Goal: Information Seeking & Learning: Learn about a topic

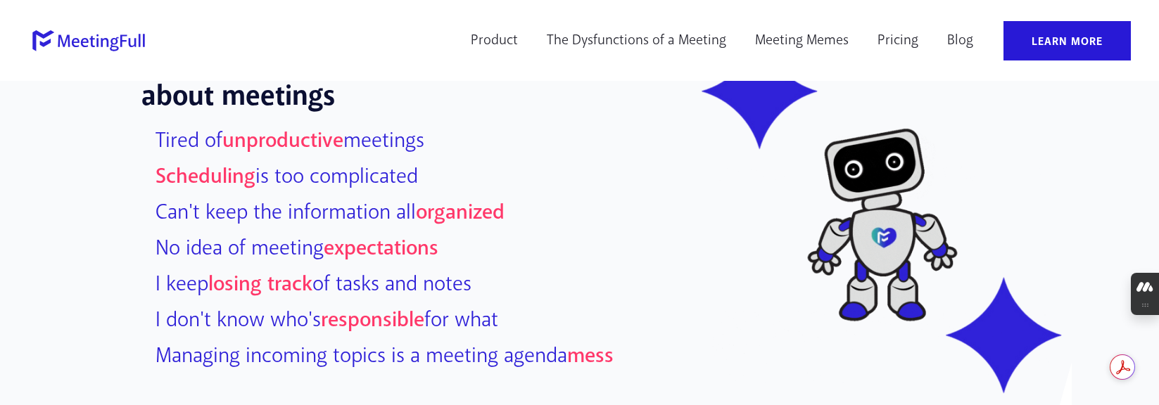
scroll to position [915, 0]
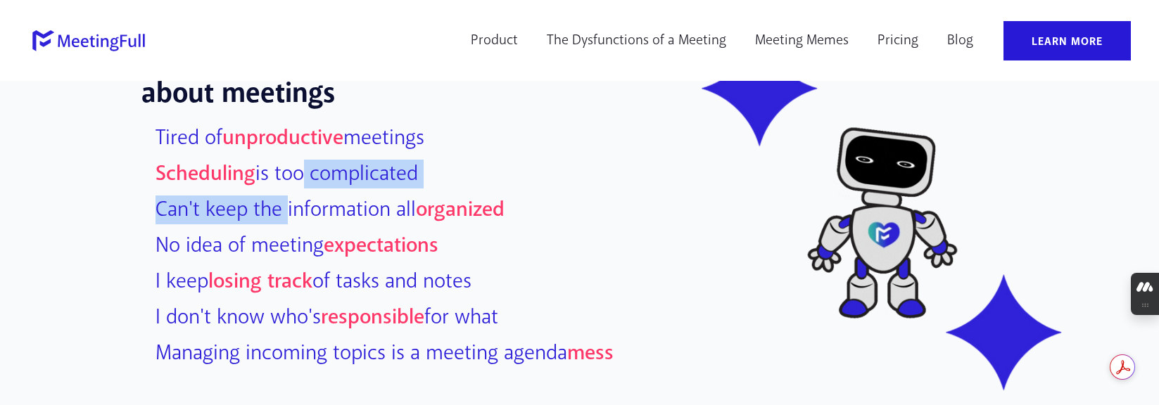
drag, startPoint x: 283, startPoint y: 173, endPoint x: 284, endPoint y: 201, distance: 28.2
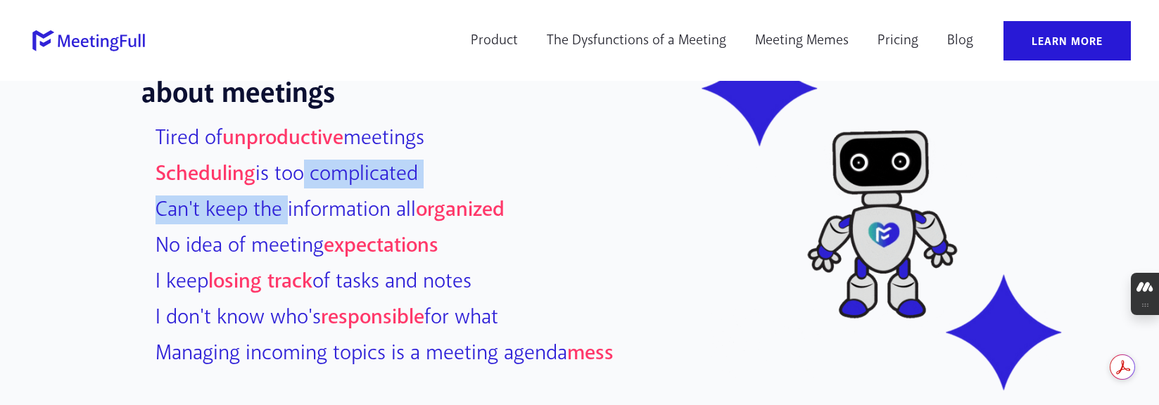
click at [284, 201] on div "Tired of unproductive meetings Scheduling is too complicated Can't keep the inf…" at bounding box center [395, 246] width 536 height 255
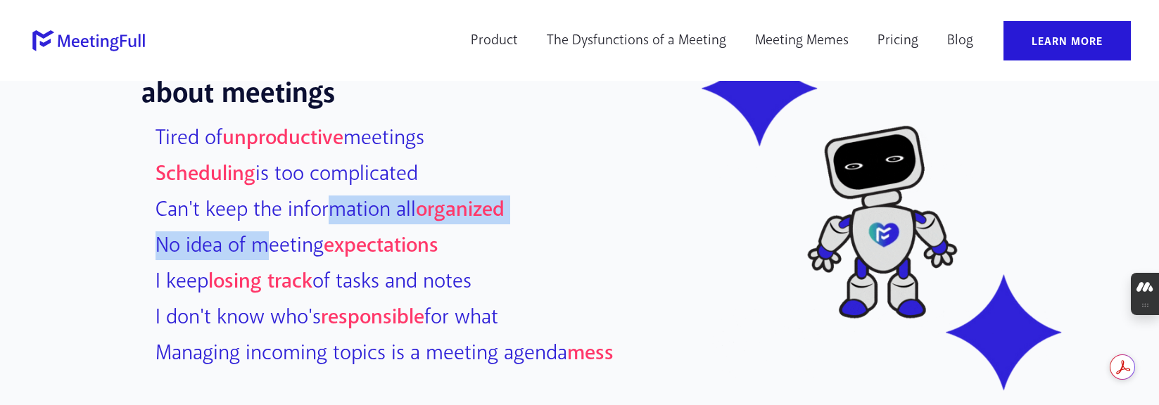
drag, startPoint x: 324, startPoint y: 210, endPoint x: 257, endPoint y: 236, distance: 72.0
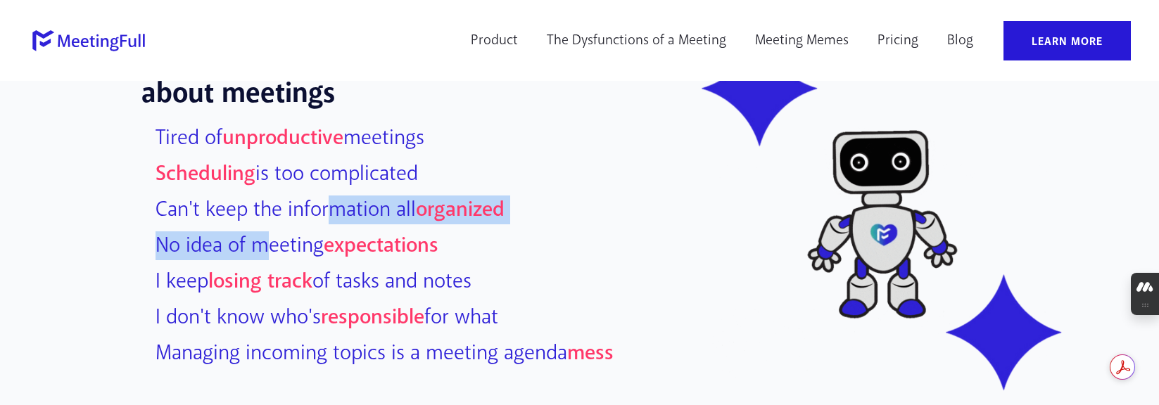
click at [257, 236] on div "Tired of unproductive meetings Scheduling is too complicated Can't keep the inf…" at bounding box center [395, 246] width 536 height 255
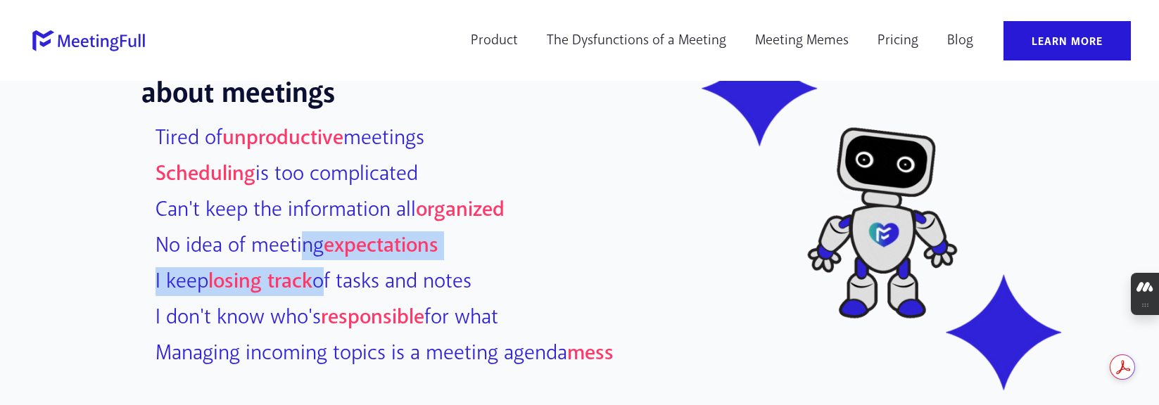
drag, startPoint x: 296, startPoint y: 241, endPoint x: 316, endPoint y: 270, distance: 35.9
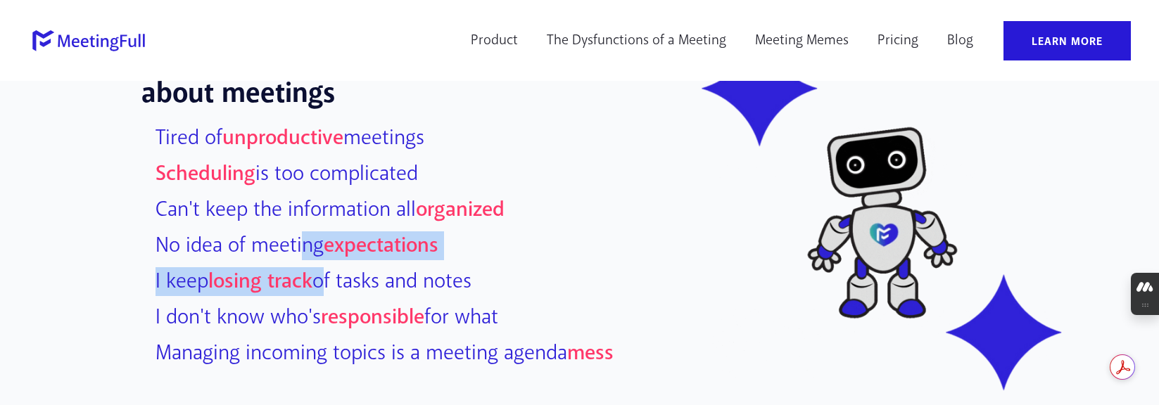
click at [316, 270] on div "Tired of unproductive meetings Scheduling is too complicated Can't keep the inf…" at bounding box center [395, 246] width 536 height 255
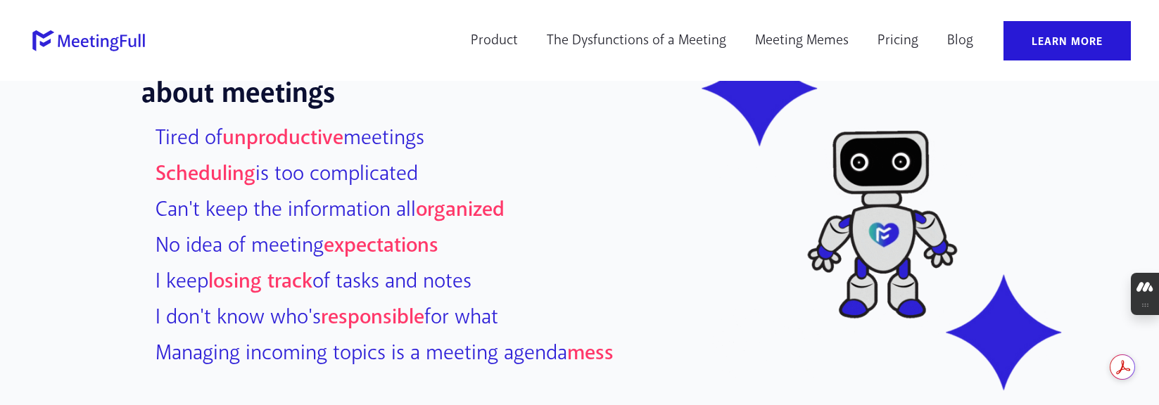
click at [367, 274] on p "I keep losing track of tasks and notes" at bounding box center [402, 282] width 508 height 25
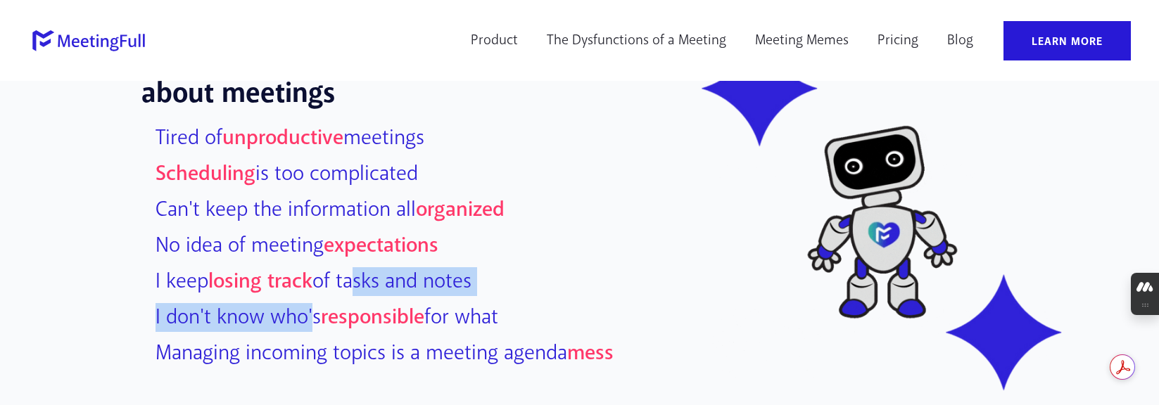
drag, startPoint x: 343, startPoint y: 282, endPoint x: 308, endPoint y: 320, distance: 51.3
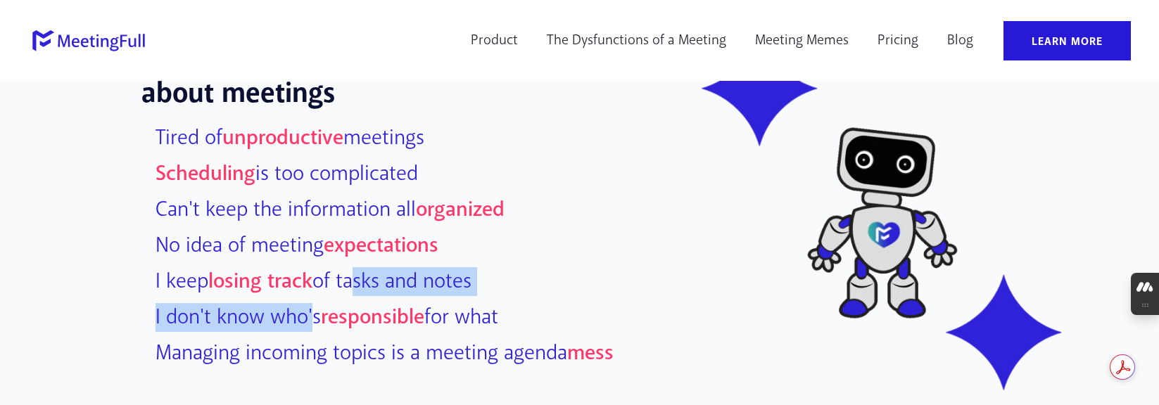
click at [308, 320] on div "Tired of unproductive meetings Scheduling is too complicated Can't keep the inf…" at bounding box center [395, 246] width 536 height 255
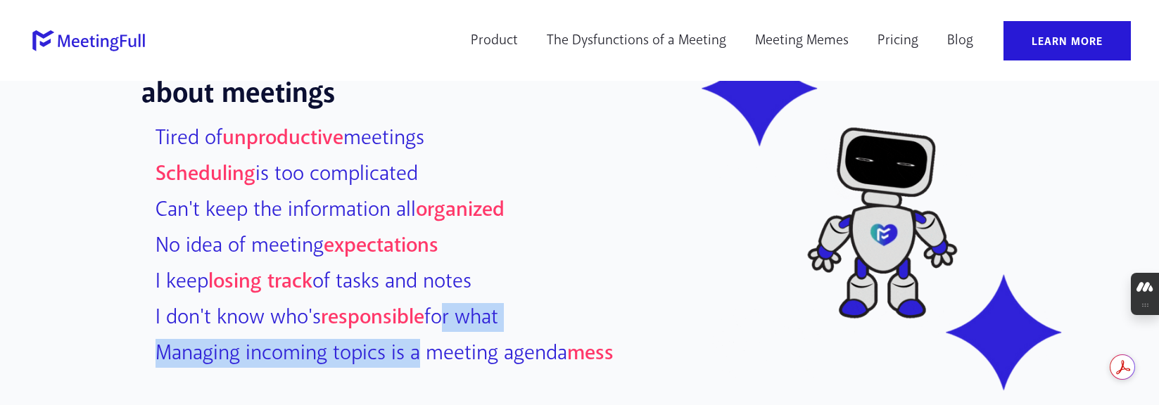
drag, startPoint x: 440, startPoint y: 317, endPoint x: 417, endPoint y: 360, distance: 47.8
click at [417, 360] on div "Tired of unproductive meetings Scheduling is too complicated Can't keep the inf…" at bounding box center [395, 246] width 536 height 255
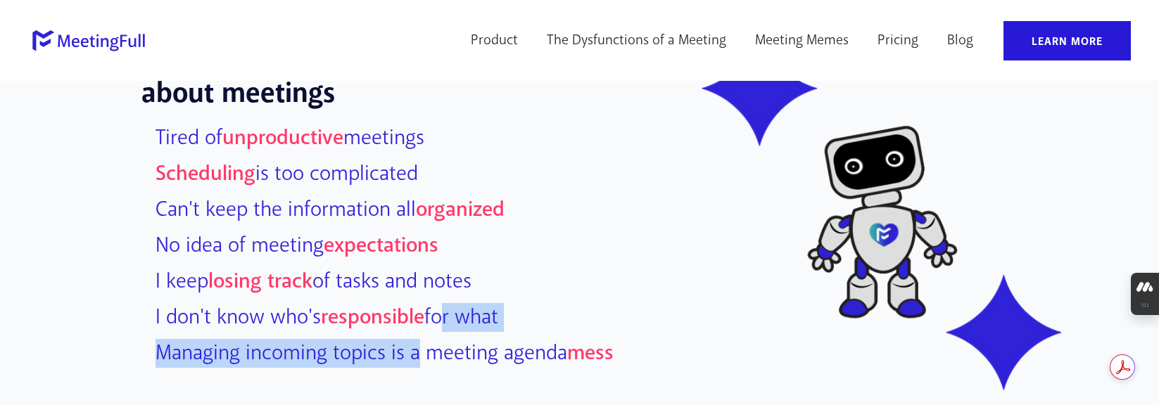
click at [470, 352] on p "Managing incoming topics is a meeting agenda mess" at bounding box center [402, 353] width 508 height 25
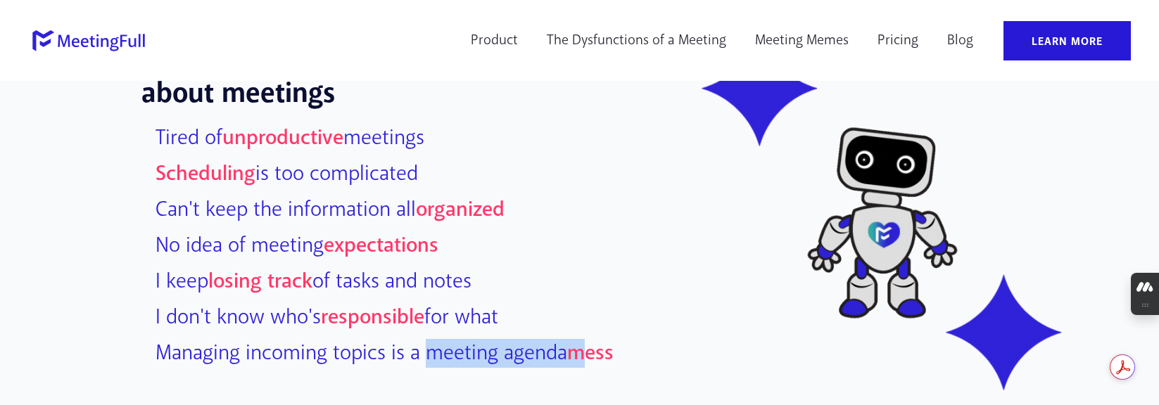
drag, startPoint x: 421, startPoint y: 348, endPoint x: 608, endPoint y: 354, distance: 186.6
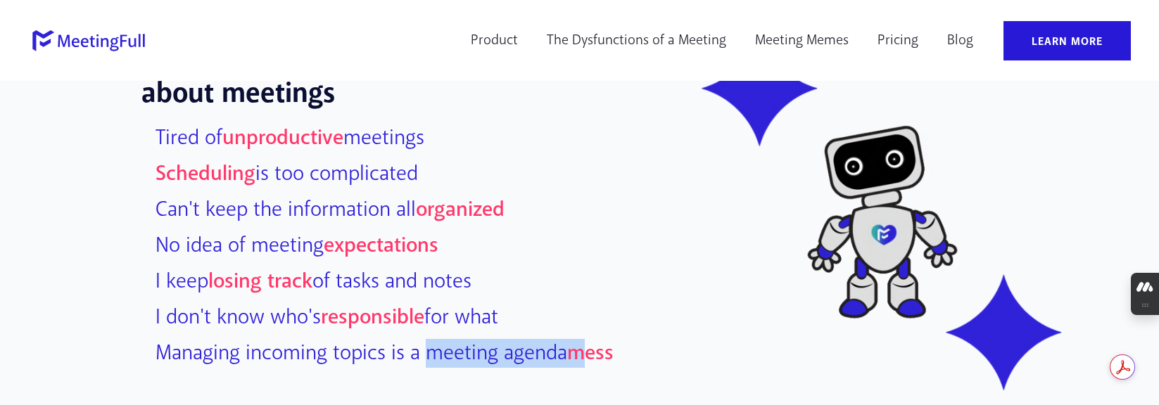
click at [596, 358] on p "Managing incoming topics is a meeting agenda mess" at bounding box center [402, 353] width 508 height 25
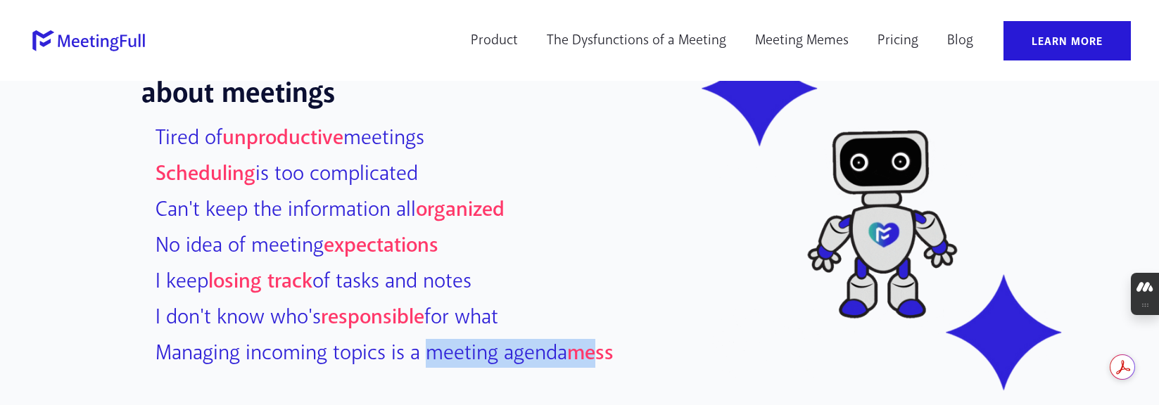
click at [681, 316] on div "If you find yourself thinking any of these about meetings Tired of unproductive…" at bounding box center [409, 211] width 578 height 340
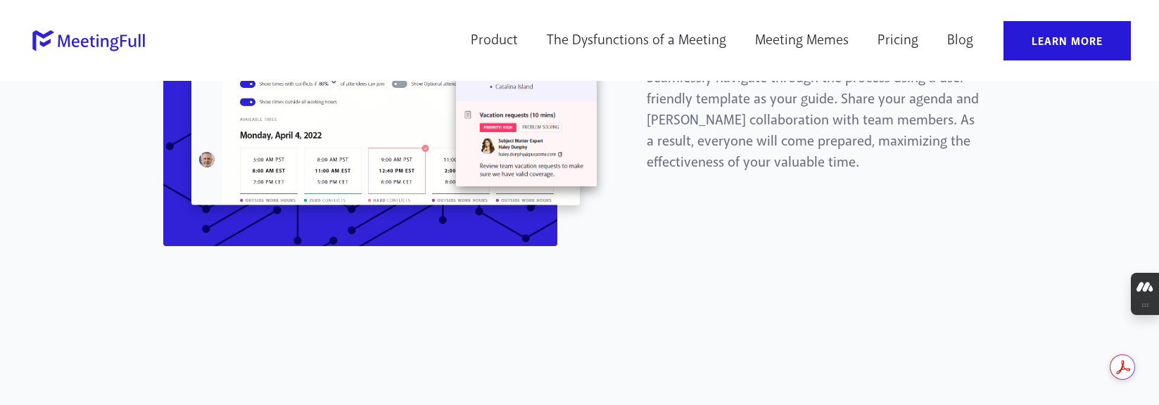
scroll to position [1689, 0]
